Goal: Information Seeking & Learning: Learn about a topic

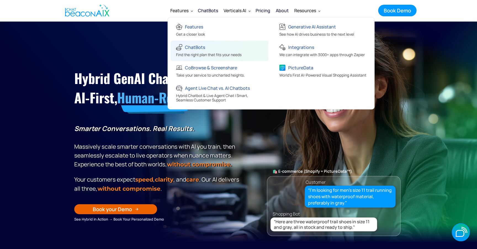
click at [194, 47] on div "ChatBots" at bounding box center [195, 47] width 20 height 8
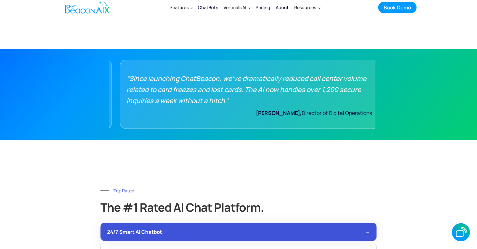
scroll to position [3441, 0]
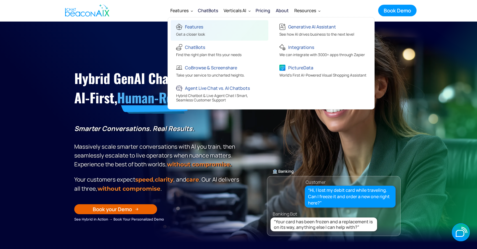
click at [189, 30] on div "Features" at bounding box center [194, 27] width 18 height 8
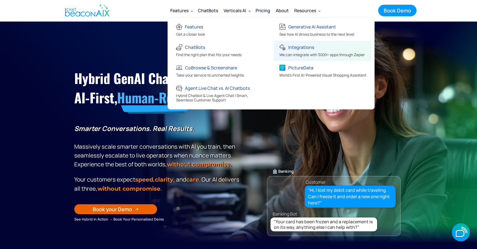
click at [301, 53] on div "We can integrate with 3000+ apps through Zapier" at bounding box center [323, 55] width 86 height 6
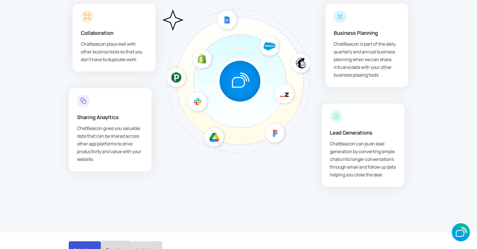
scroll to position [1444, 0]
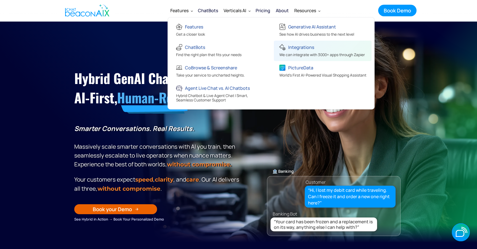
click at [297, 50] on div "Integrations" at bounding box center [301, 47] width 26 height 8
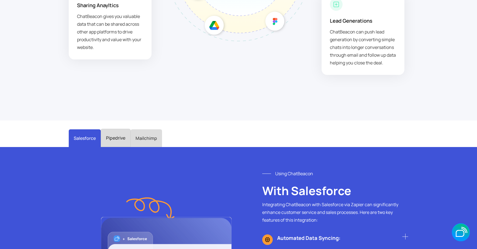
scroll to position [1557, 0]
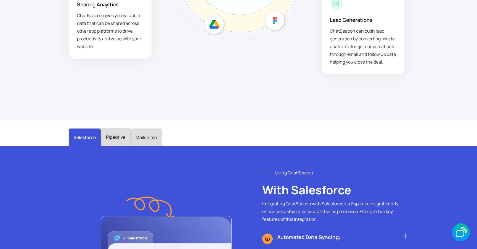
click at [115, 141] on link "Pipedrive" at bounding box center [116, 137] width 30 height 18
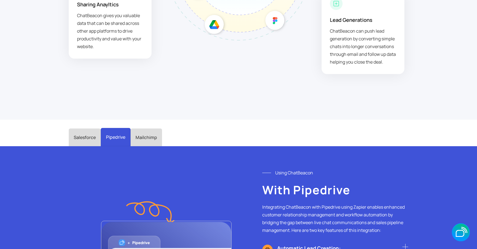
click at [143, 140] on div "Mailchimp" at bounding box center [147, 137] width 22 height 8
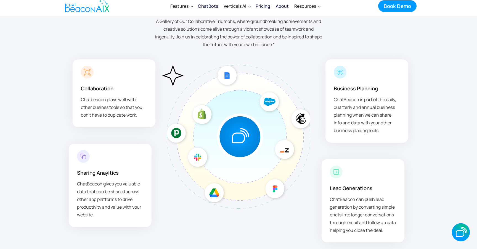
scroll to position [1381, 0]
